Goal: Task Accomplishment & Management: Manage account settings

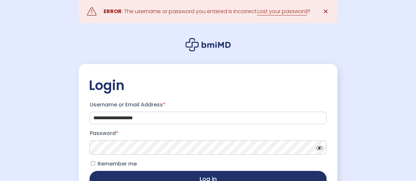
click at [89, 171] on button "Log in" at bounding box center [207, 179] width 237 height 16
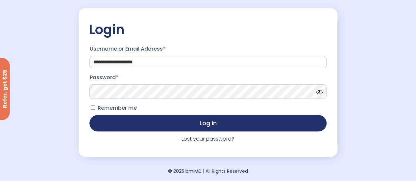
scroll to position [57, 0]
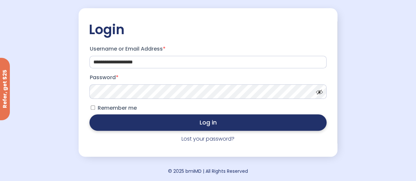
click at [260, 124] on button "Log in" at bounding box center [207, 122] width 237 height 16
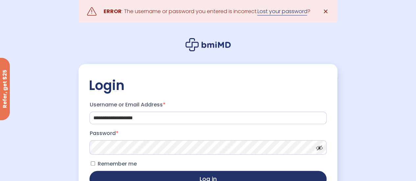
click at [284, 14] on link "Lost your password" at bounding box center [282, 12] width 50 height 8
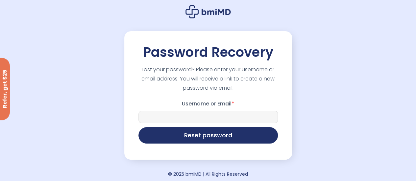
click at [176, 114] on input "Username or Email *" at bounding box center [207, 117] width 139 height 12
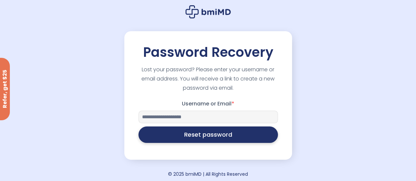
type input "**********"
click at [219, 141] on button "Reset password" at bounding box center [207, 135] width 139 height 16
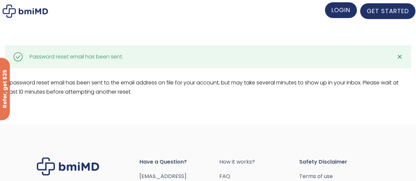
click at [344, 11] on span "LOGIN" at bounding box center [340, 10] width 19 height 8
